Goal: Task Accomplishment & Management: Manage account settings

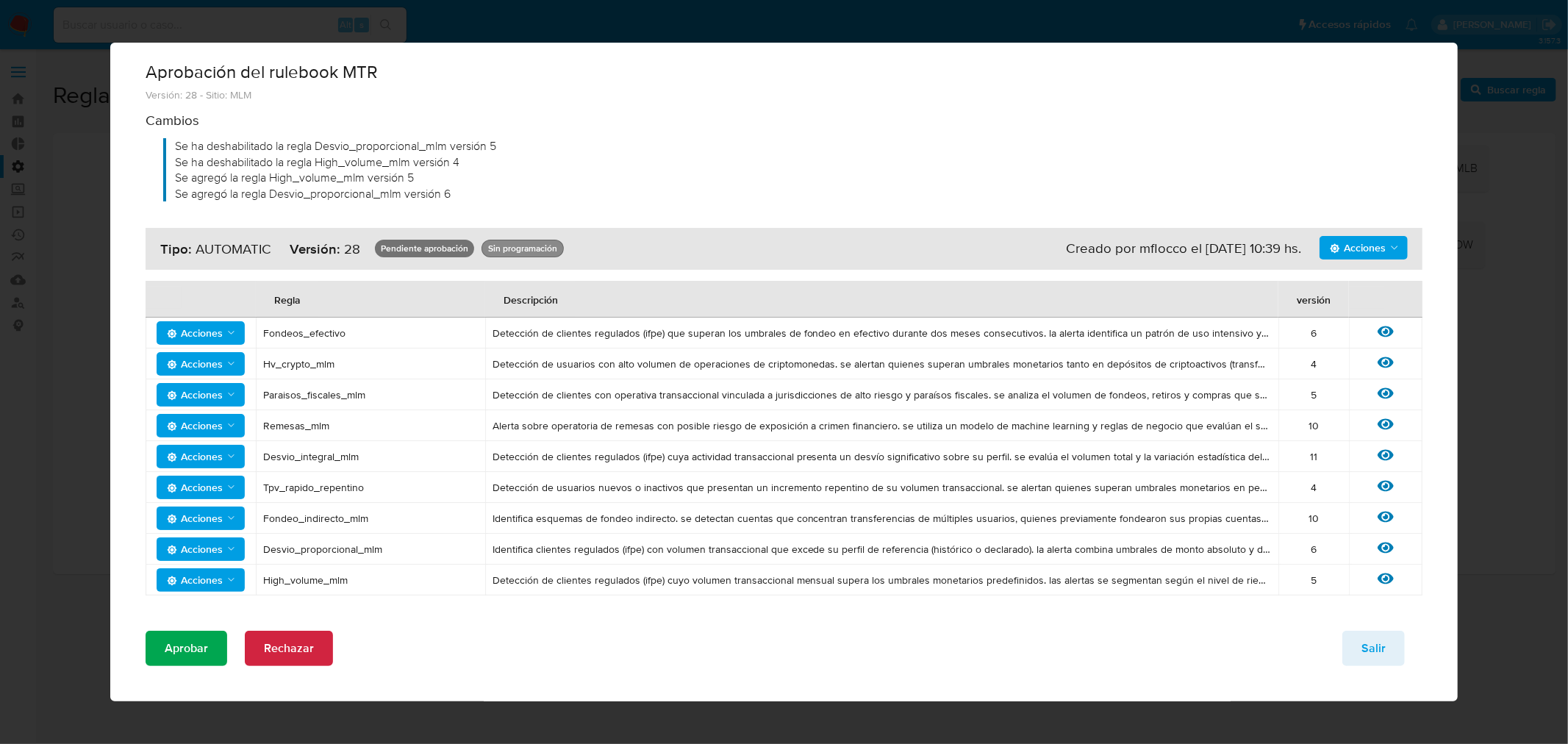
click at [187, 649] on span "Aprobar" at bounding box center [186, 648] width 44 height 32
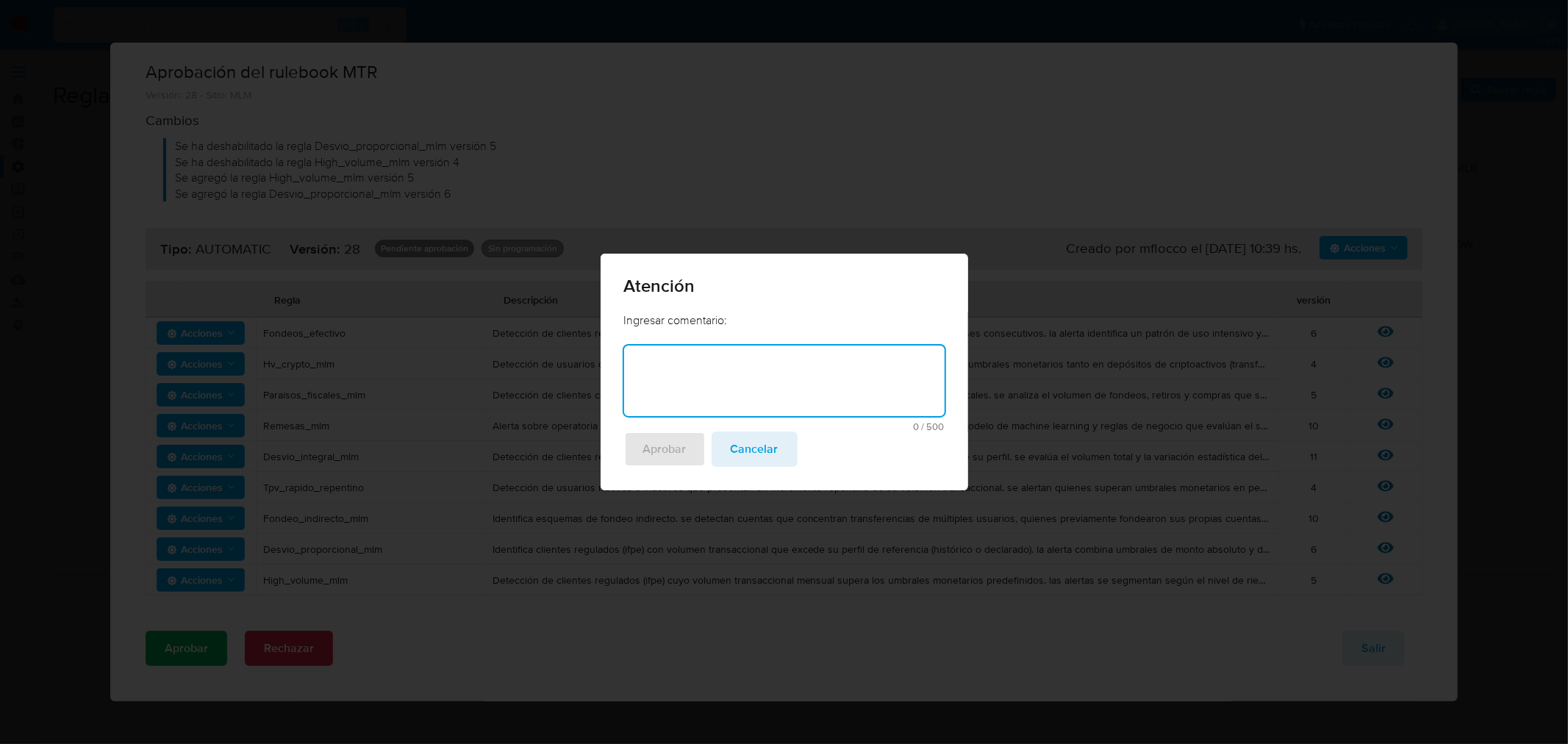
click at [646, 413] on textarea at bounding box center [784, 381] width 320 height 71
type textarea "Incklusion"
type textarea "n"
type textarea "Inclusion de triage DP y HV"
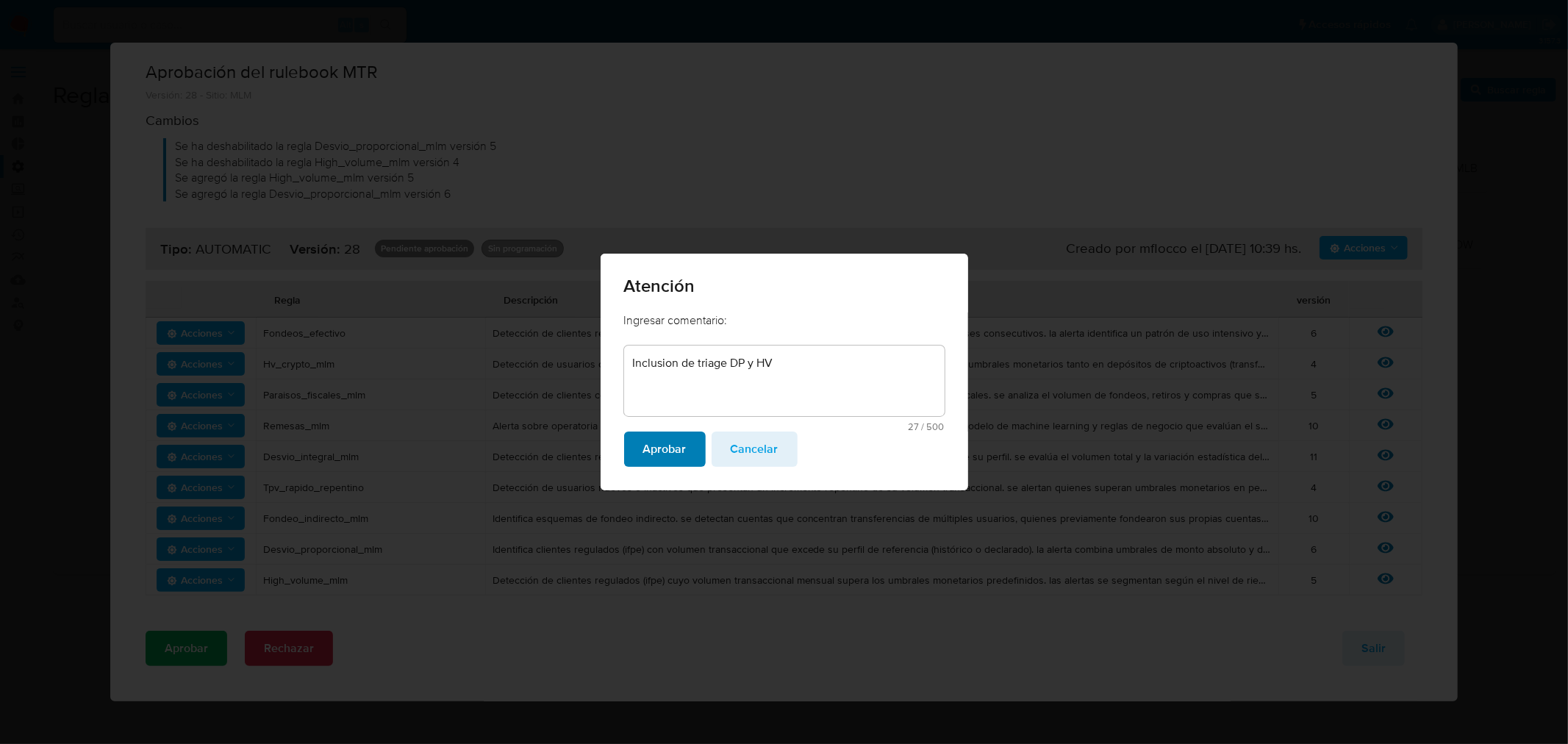
click at [665, 451] on span "Aprobar" at bounding box center [664, 448] width 44 height 32
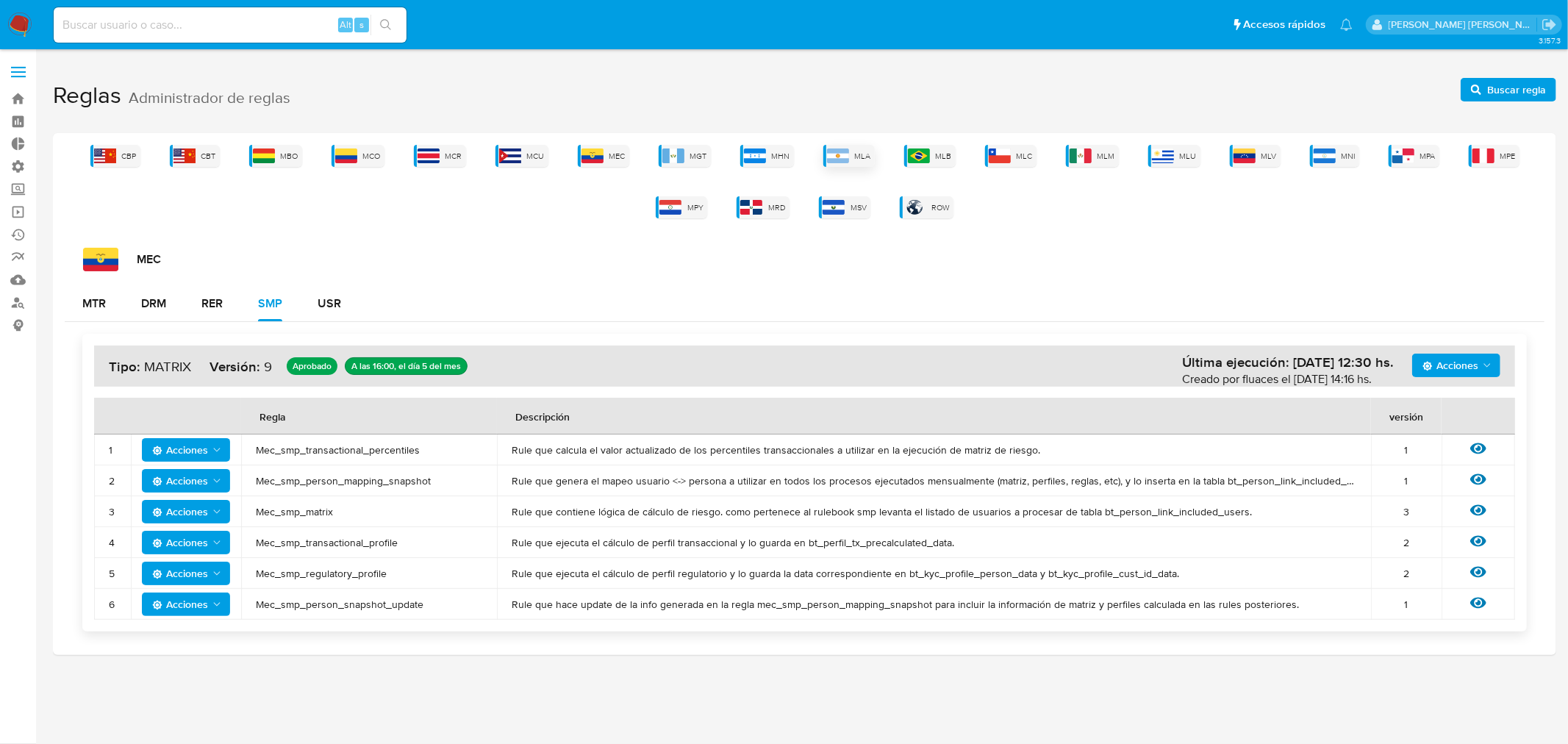
click at [839, 162] on div "MLA" at bounding box center [848, 155] width 52 height 22
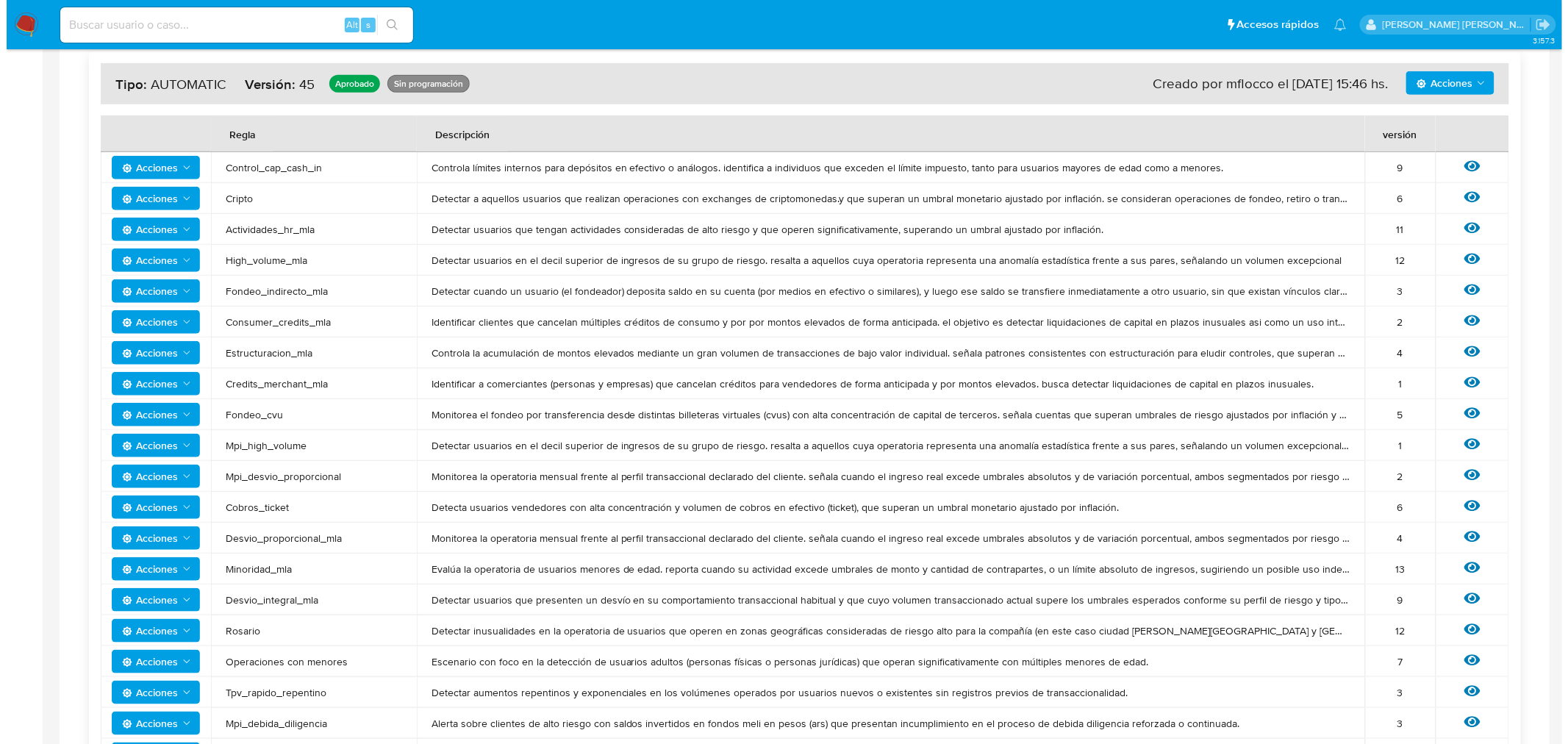
scroll to position [245, 0]
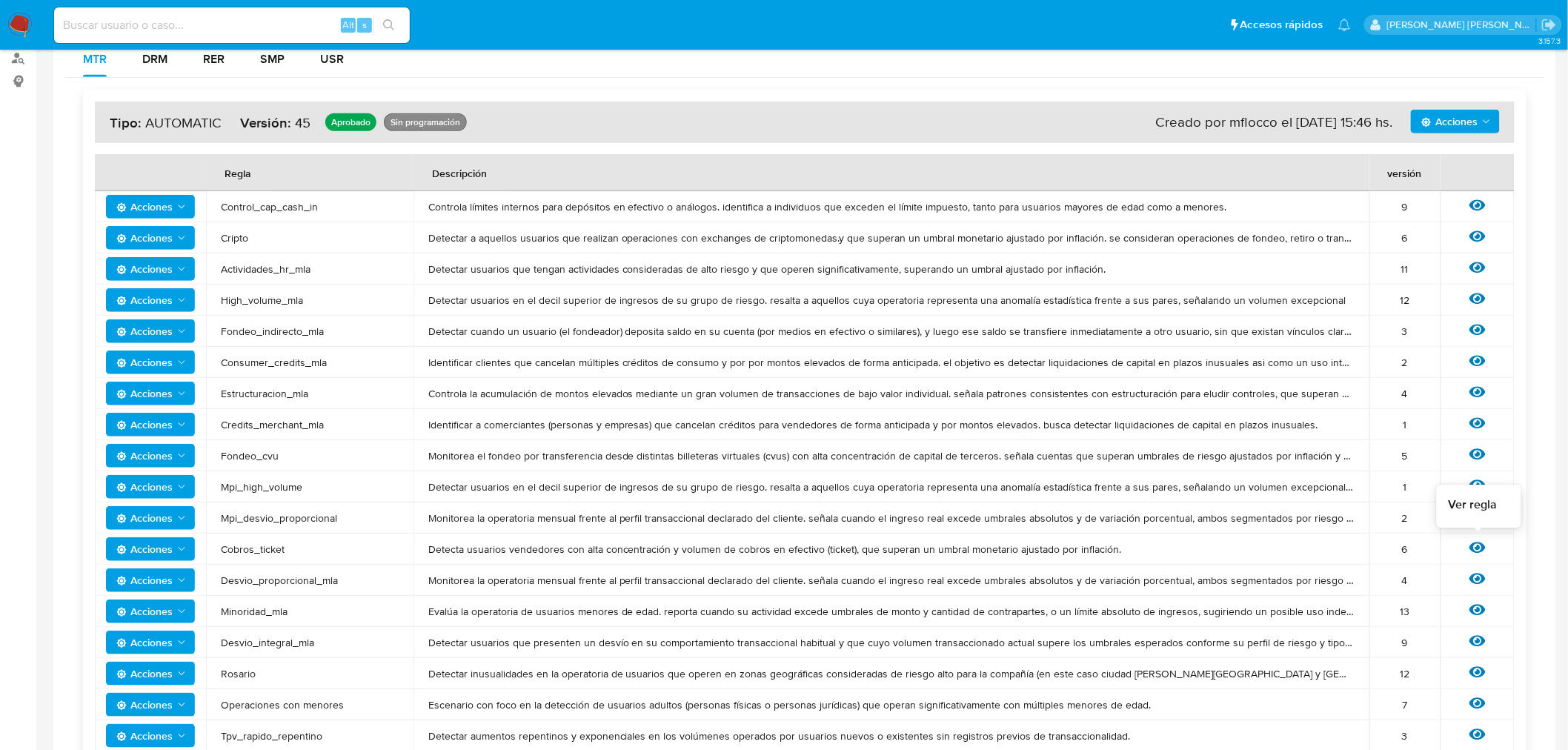
click at [1476, 540] on icon at bounding box center [1478, 548] width 17 height 17
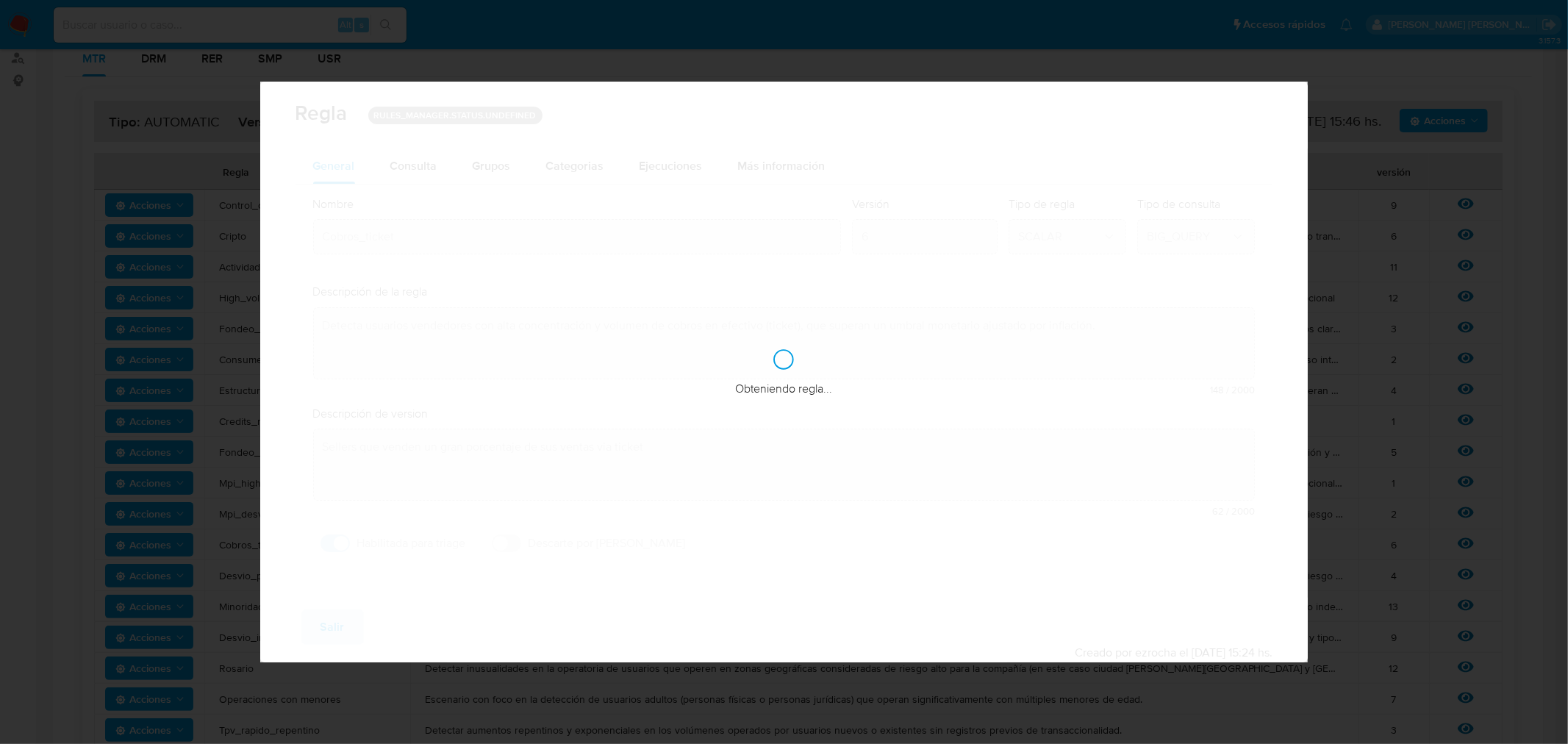
checkbox input "true"
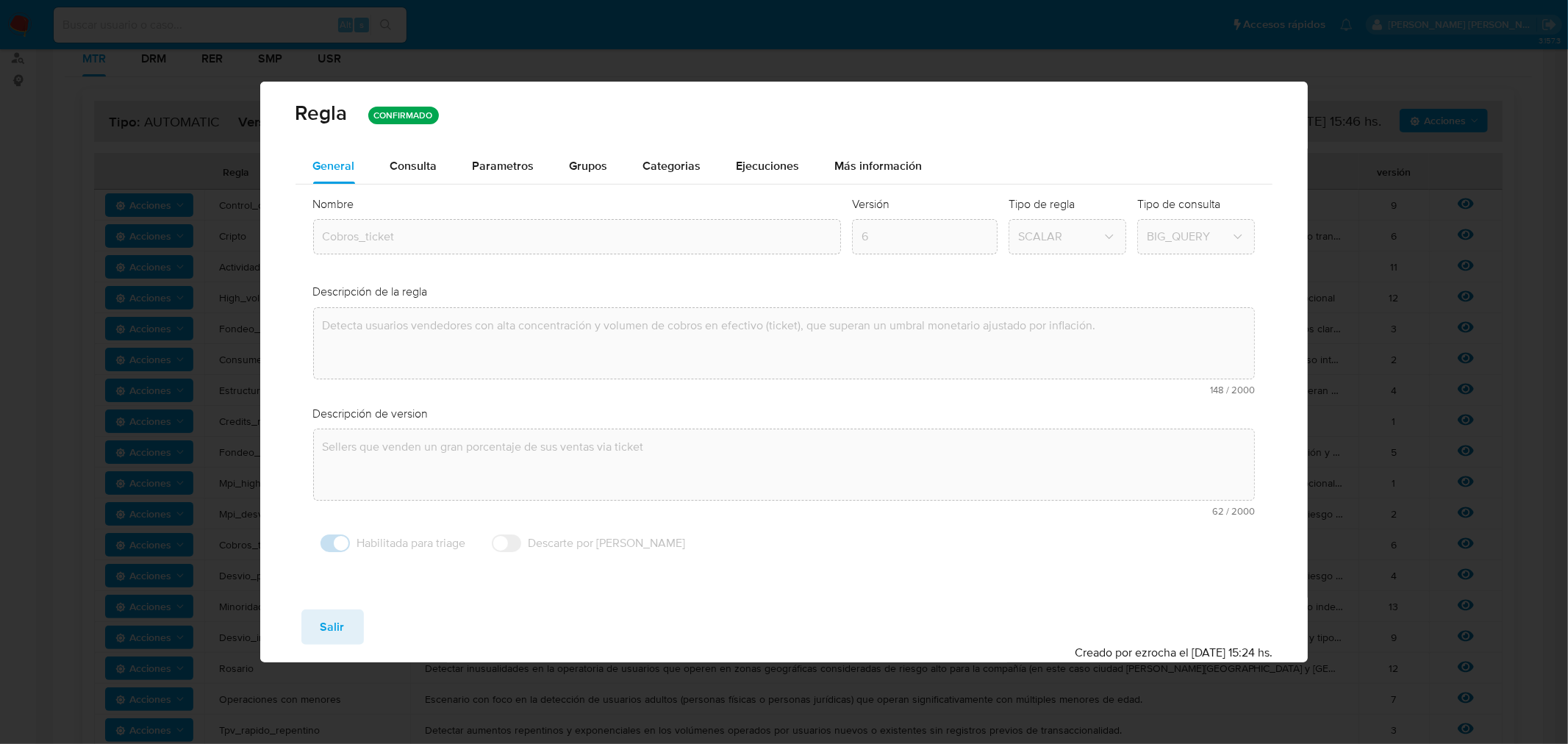
click at [396, 172] on span "Consulta" at bounding box center [413, 166] width 47 height 17
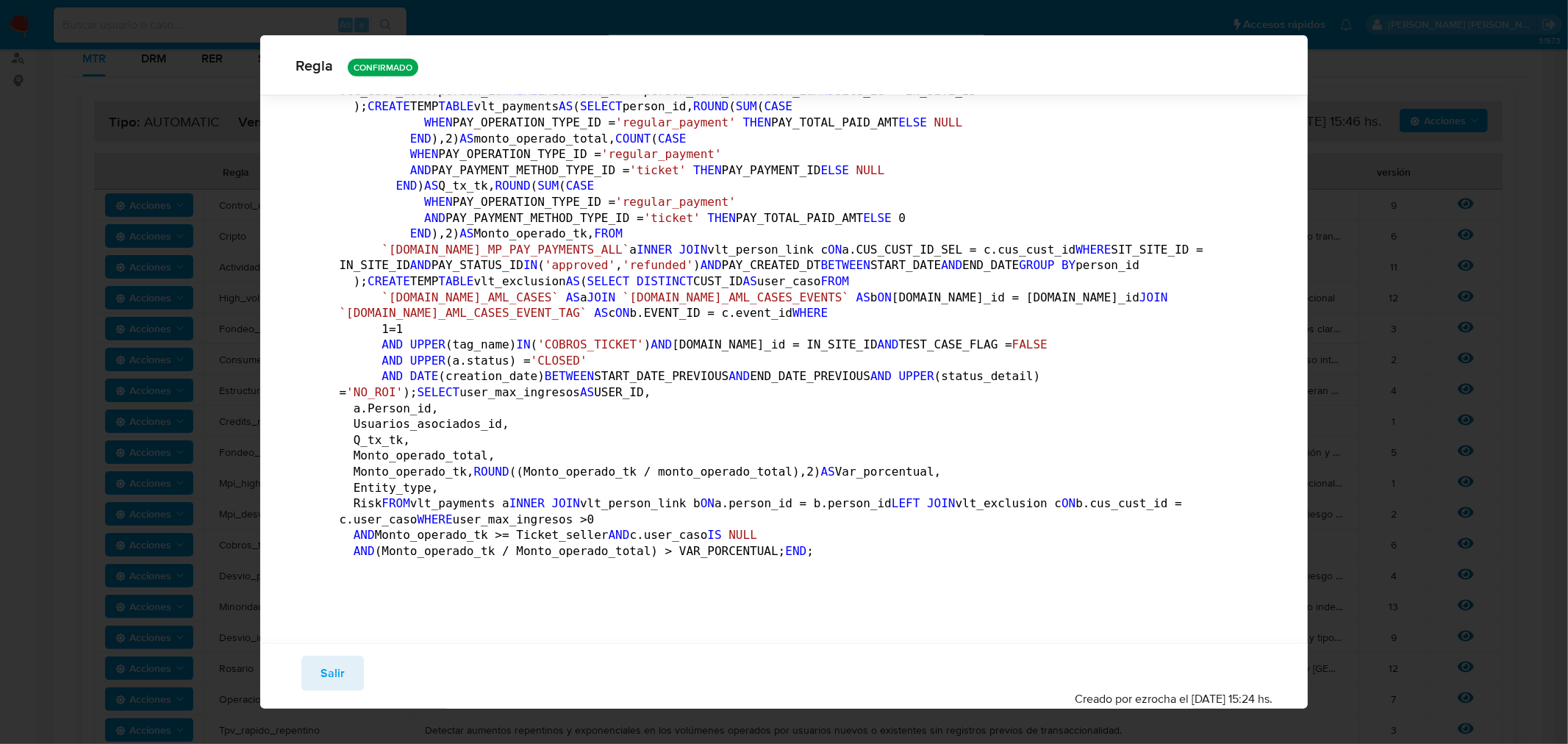
scroll to position [2606, 0]
click at [559, 496] on code "DECLARE UMBRAL_TICKET_SELLER NUMERIC DEFAULT : umbral_ticket_seller; DECLARE VA…" at bounding box center [775, 46] width 871 height 1037
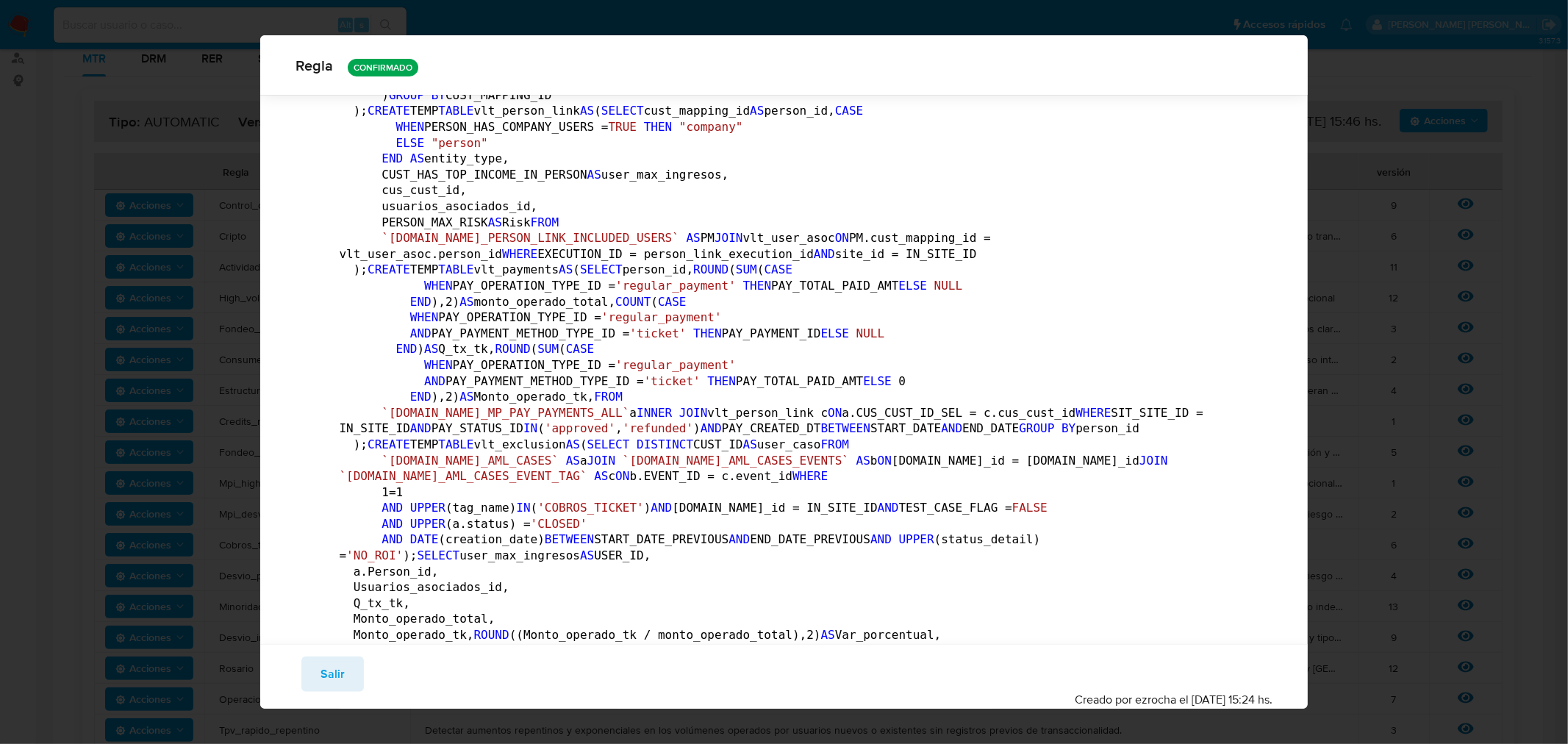
scroll to position [0, 0]
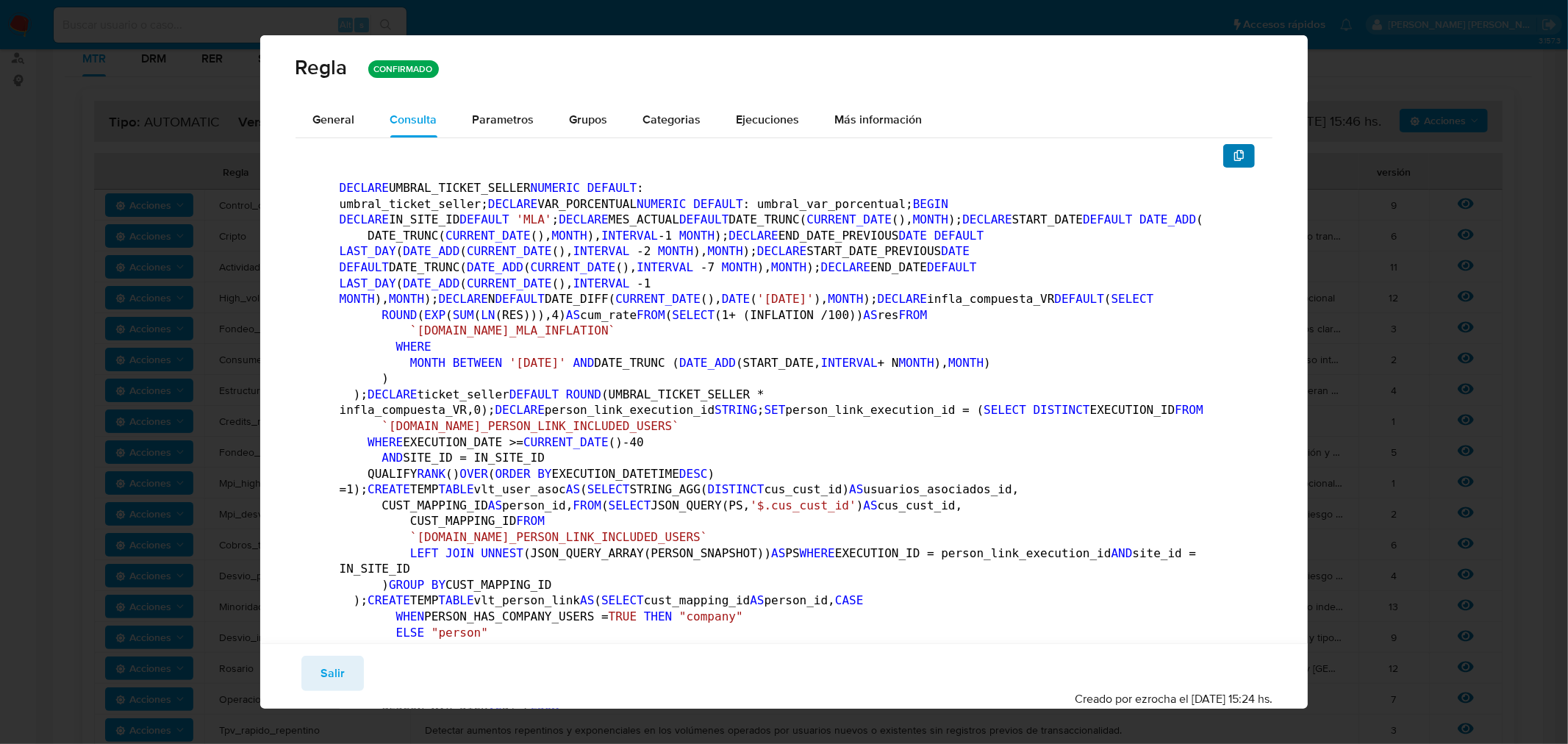
click at [1234, 153] on icon "button" at bounding box center [1239, 156] width 11 height 11
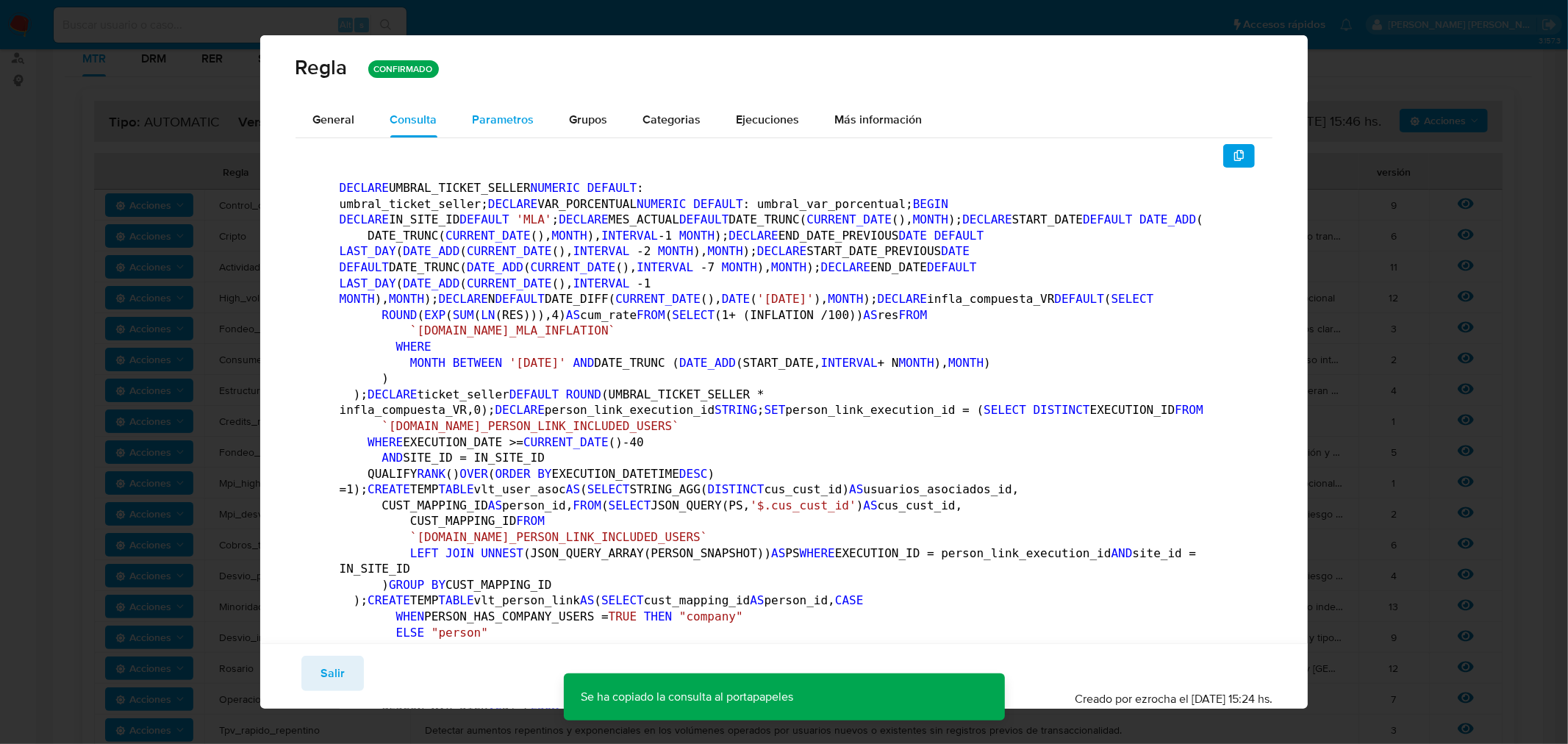
click at [485, 108] on div "Parametros" at bounding box center [504, 119] width 62 height 35
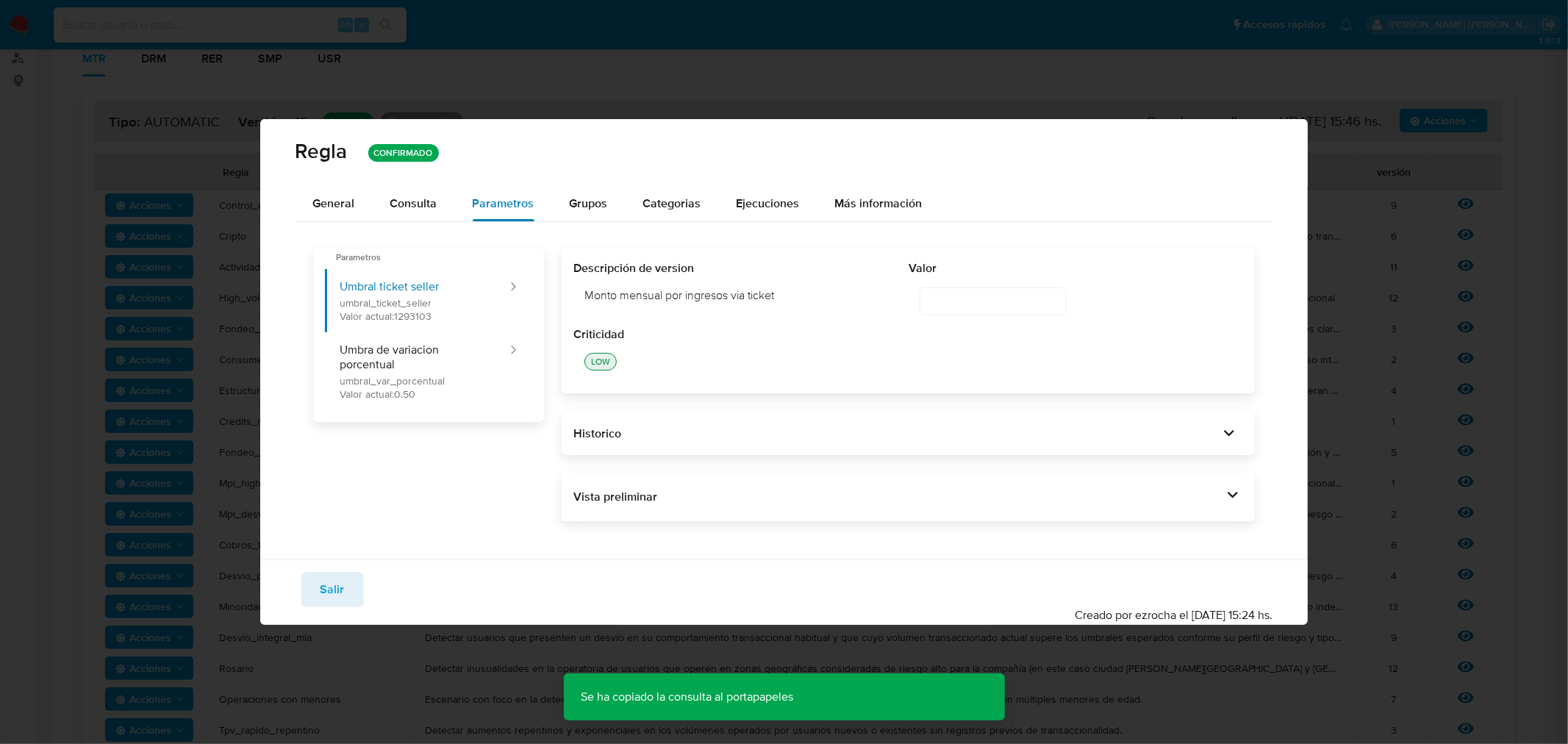
type input "1293103"
